Goal: Task Accomplishment & Management: Use online tool/utility

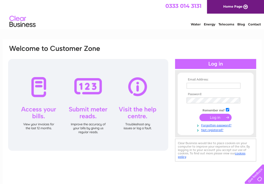
click at [91, 91] on div at bounding box center [88, 105] width 160 height 92
click at [87, 123] on div at bounding box center [88, 105] width 160 height 92
click at [88, 112] on div at bounding box center [88, 105] width 160 height 92
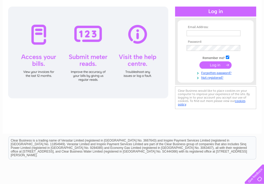
click at [89, 38] on div at bounding box center [88, 53] width 160 height 92
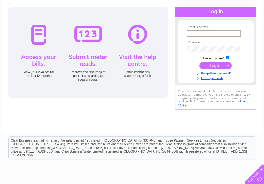
click at [196, 32] on input "text" at bounding box center [214, 33] width 54 height 6
type input "[PERSON_NAME][EMAIL_ADDRESS][PERSON_NAME][DOMAIN_NAME]"
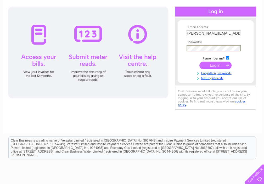
click at [213, 63] on input "submit" at bounding box center [216, 65] width 32 height 7
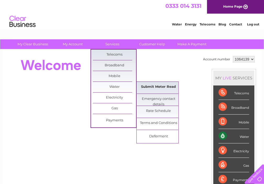
click at [150, 86] on link "Submit Meter Read" at bounding box center [158, 87] width 43 height 10
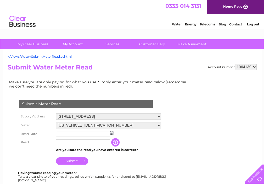
click at [67, 133] on input "text" at bounding box center [83, 134] width 54 height 6
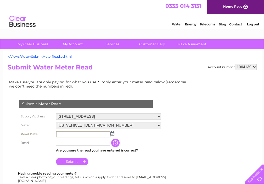
click at [67, 132] on input "text" at bounding box center [83, 134] width 54 height 6
click at [64, 134] on input "text" at bounding box center [83, 134] width 54 height 6
click at [63, 132] on input "text" at bounding box center [83, 134] width 54 height 6
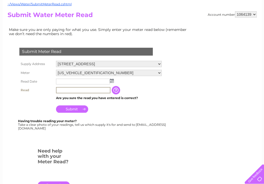
click at [65, 89] on input "text" at bounding box center [83, 90] width 54 height 6
click at [67, 88] on input "3075" at bounding box center [83, 90] width 54 height 6
click at [72, 89] on input "3075" at bounding box center [83, 90] width 54 height 6
click at [75, 89] on input "3075" at bounding box center [83, 90] width 54 height 6
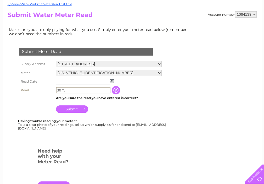
click at [72, 90] on input "3075" at bounding box center [83, 90] width 54 height 6
type input "3075"
click at [68, 81] on input "text" at bounding box center [83, 82] width 54 height 6
click at [65, 81] on input "text" at bounding box center [83, 82] width 54 height 6
click at [62, 82] on input "text" at bounding box center [83, 82] width 54 height 6
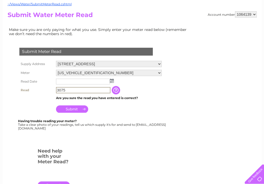
click at [71, 89] on input "3075" at bounding box center [83, 90] width 54 height 6
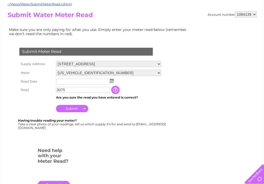
click at [112, 81] on img at bounding box center [112, 81] width 4 height 4
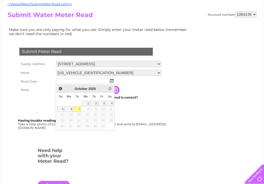
click at [80, 107] on link "7" at bounding box center [77, 108] width 7 height 5
type input "2025/10/07"
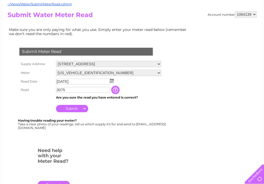
click at [76, 108] on input "Submit" at bounding box center [72, 108] width 32 height 7
